Goal: Task Accomplishment & Management: Manage account settings

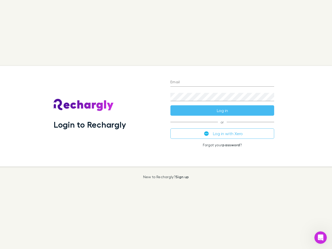
click at [166, 124] on div "Login to Rechargly" at bounding box center [108, 116] width 117 height 101
click at [222, 82] on input "Email" at bounding box center [222, 82] width 104 height 8
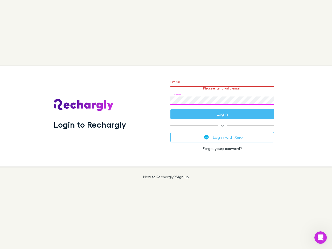
click at [222, 110] on form "Email Please enter a valid email. Password Log in" at bounding box center [222, 96] width 104 height 45
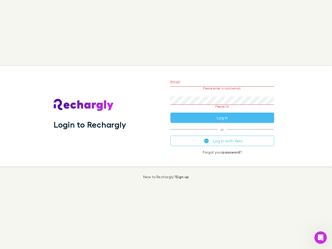
click at [222, 133] on div "Email Please enter a valid email. Password Please fill Log in or Log in with Xe…" at bounding box center [222, 116] width 112 height 101
click at [320, 237] on icon "Open Intercom Messenger" at bounding box center [320, 237] width 9 height 9
